Goal: Find specific page/section: Find specific page/section

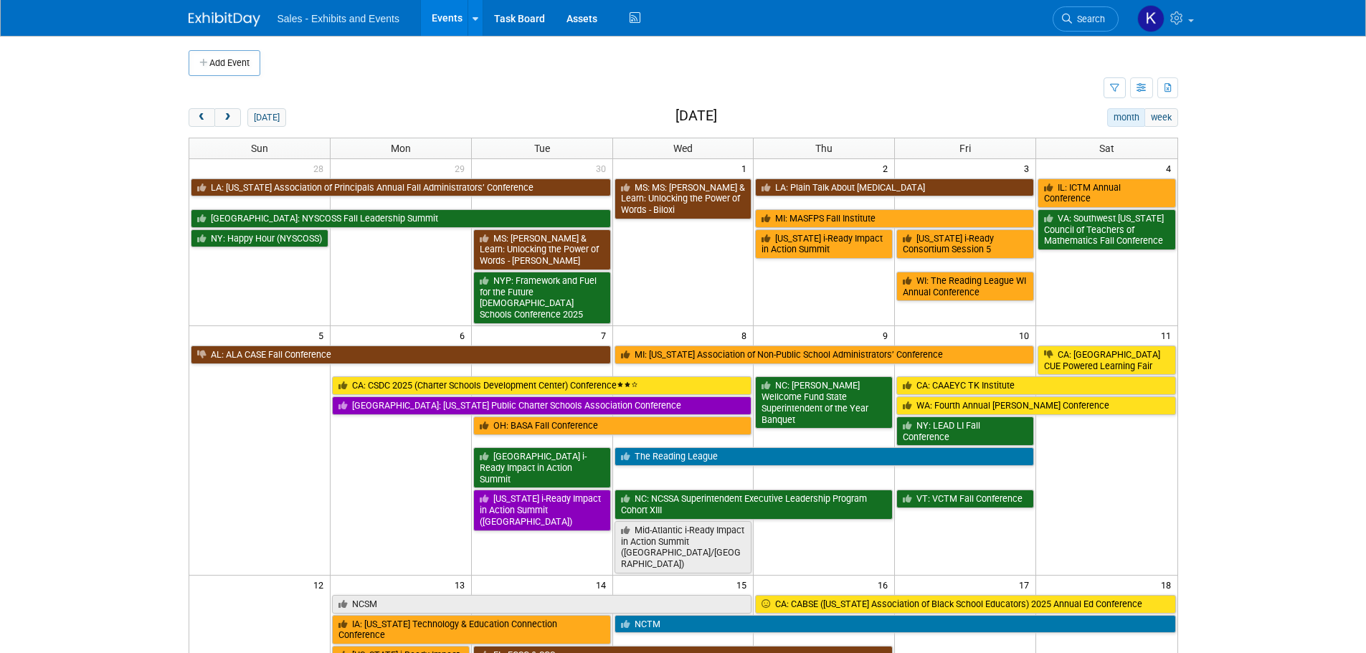
drag, startPoint x: 278, startPoint y: 120, endPoint x: 298, endPoint y: 121, distance: 20.1
click at [278, 120] on button "[DATE]" at bounding box center [266, 117] width 38 height 19
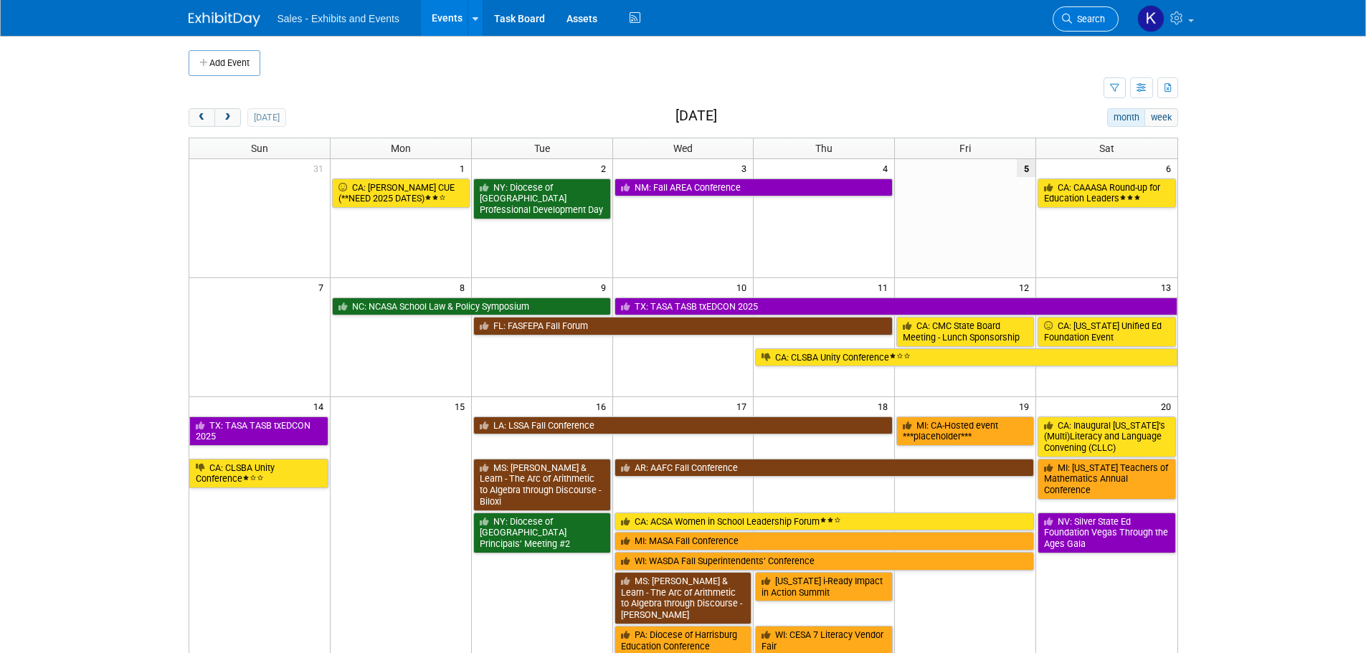
click at [1083, 11] on link "Search" at bounding box center [1086, 18] width 66 height 25
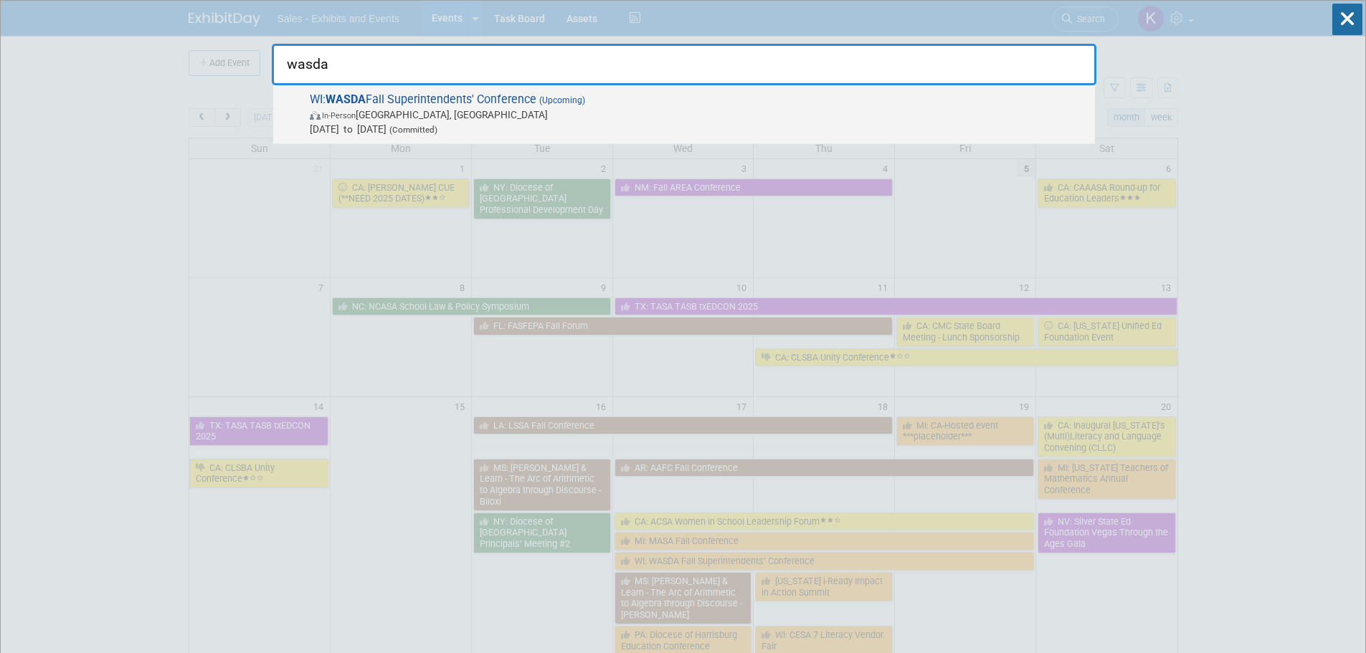
type input "wasda"
click at [462, 112] on span "In-Person [GEOGRAPHIC_DATA], [GEOGRAPHIC_DATA]" at bounding box center [699, 115] width 778 height 14
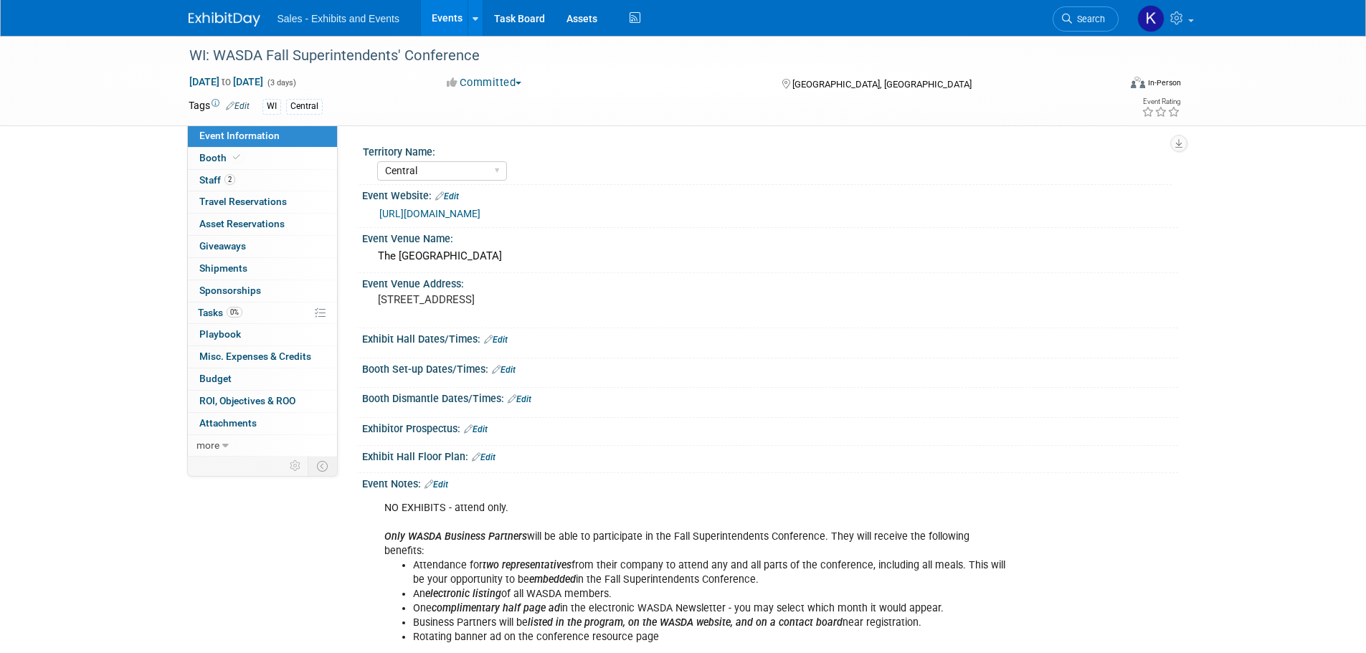
select select "Central"
drag, startPoint x: 218, startPoint y: 311, endPoint x: 224, endPoint y: 315, distance: 7.4
click at [218, 312] on span "Tasks 0%" at bounding box center [220, 312] width 44 height 11
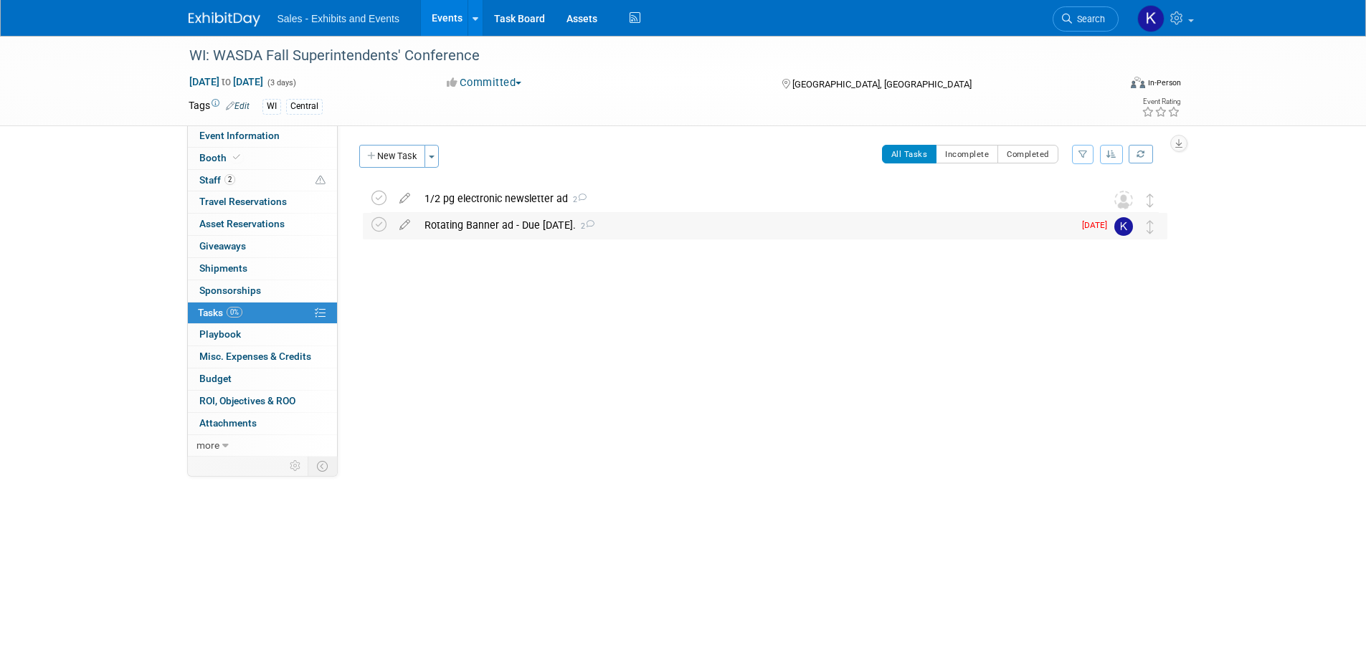
click at [455, 227] on div "Rotating Banner ad - Due [DATE]. 2" at bounding box center [745, 225] width 656 height 24
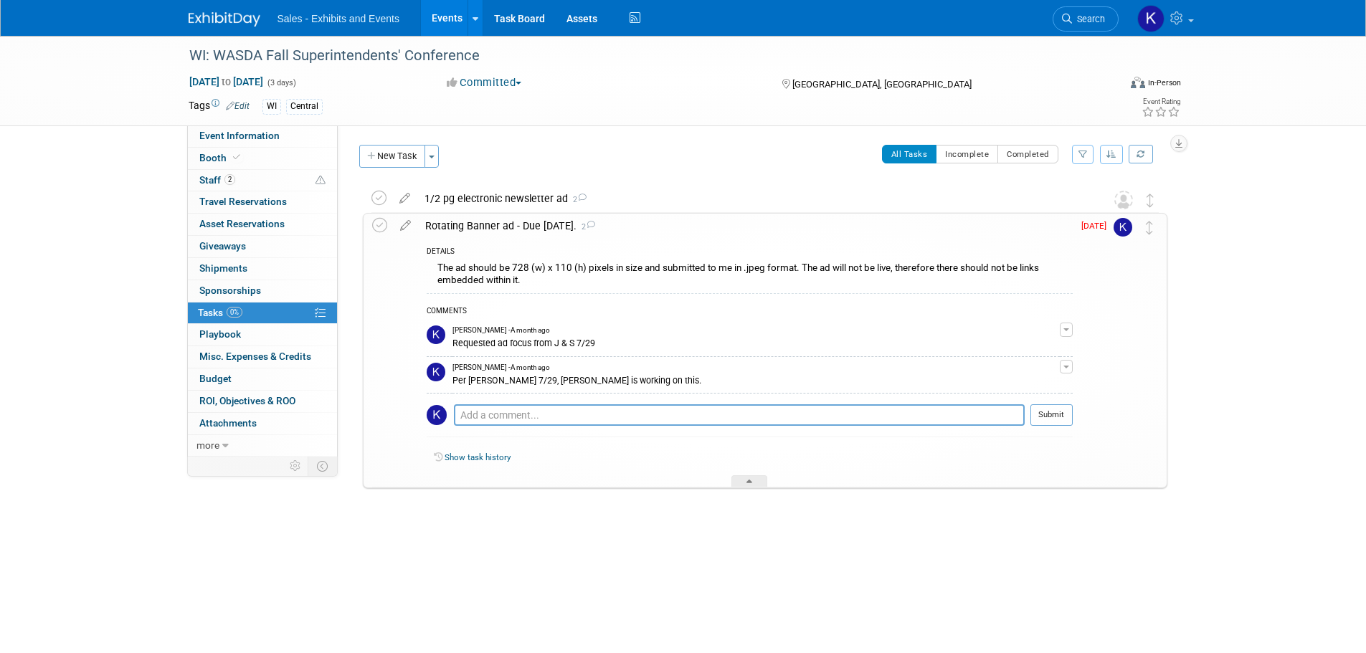
click at [628, 229] on div "Rotating Banner ad - Due [DATE]. 2" at bounding box center [745, 226] width 655 height 24
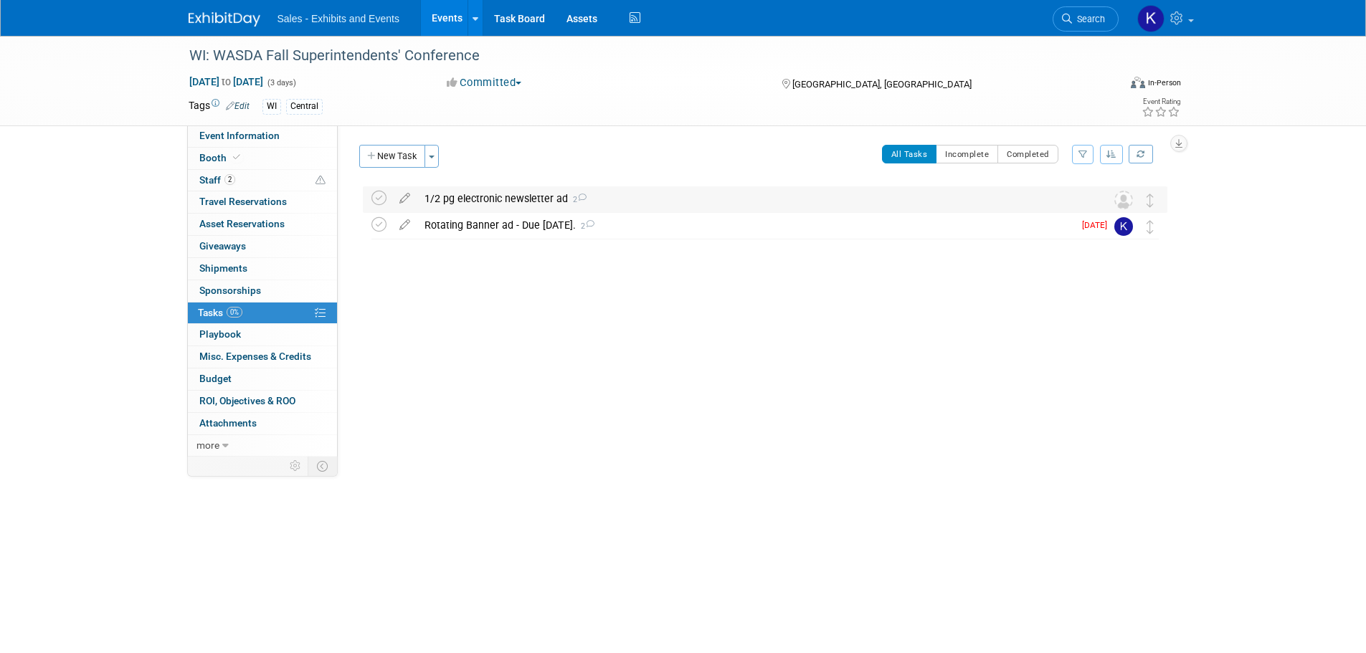
click at [534, 191] on div "1/2 pg electronic newsletter ad 2" at bounding box center [751, 198] width 668 height 24
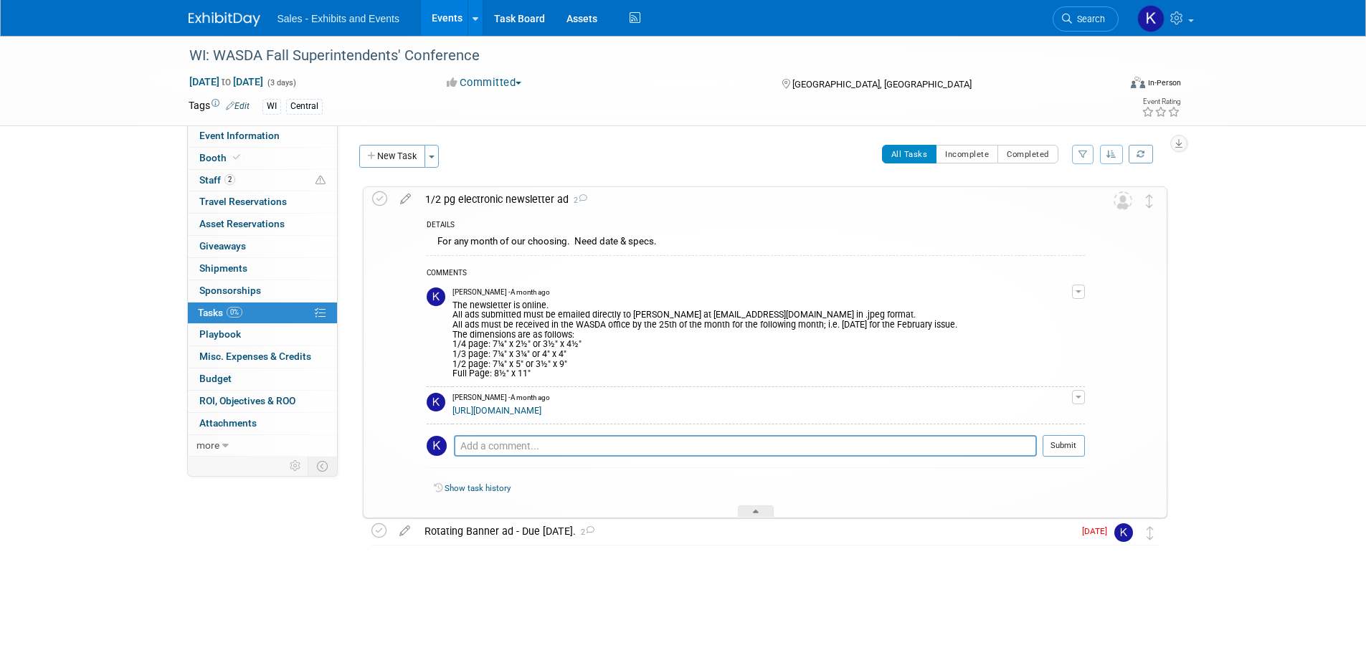
click at [536, 190] on div "1/2 pg electronic newsletter ad 2" at bounding box center [751, 199] width 667 height 24
